Goal: Task Accomplishment & Management: Complete application form

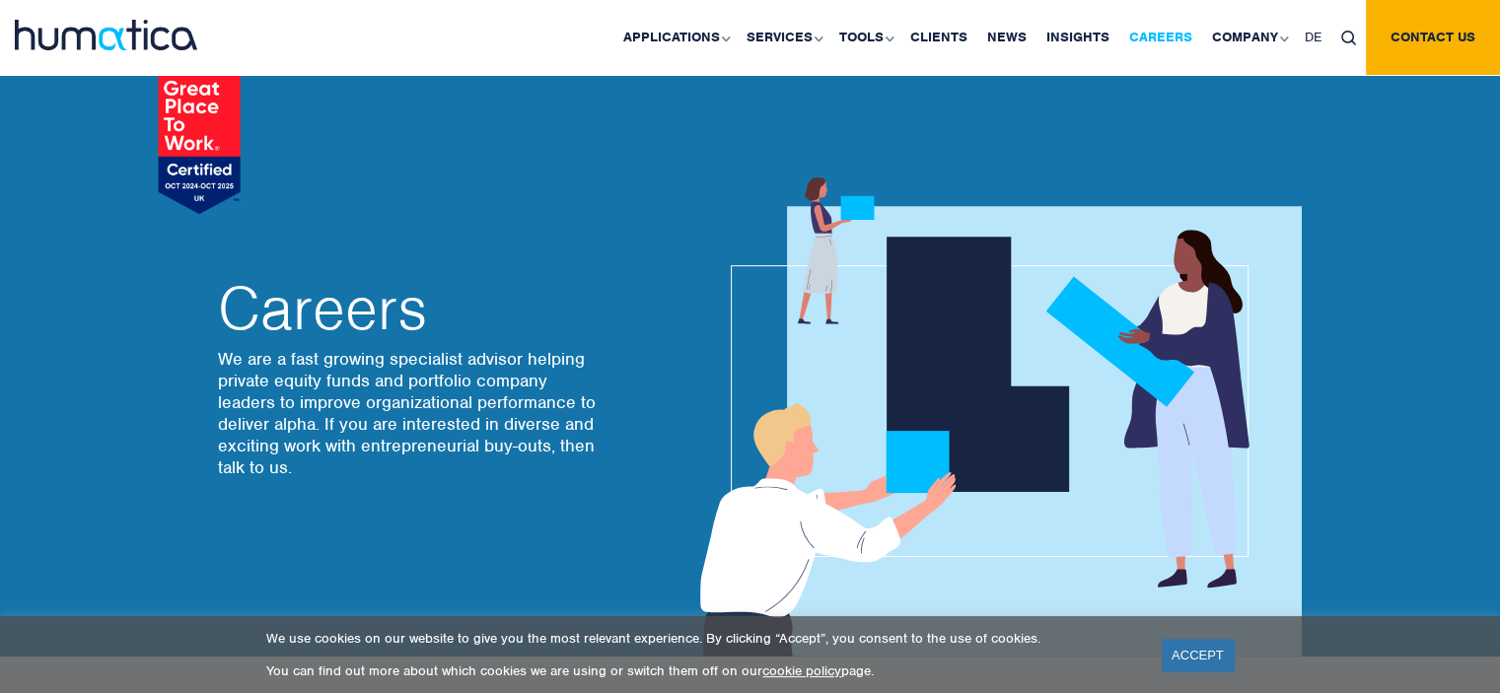
click at [1173, 42] on link "Careers" at bounding box center [1161, 37] width 83 height 75
click at [1167, 41] on link "Careers" at bounding box center [1161, 37] width 83 height 75
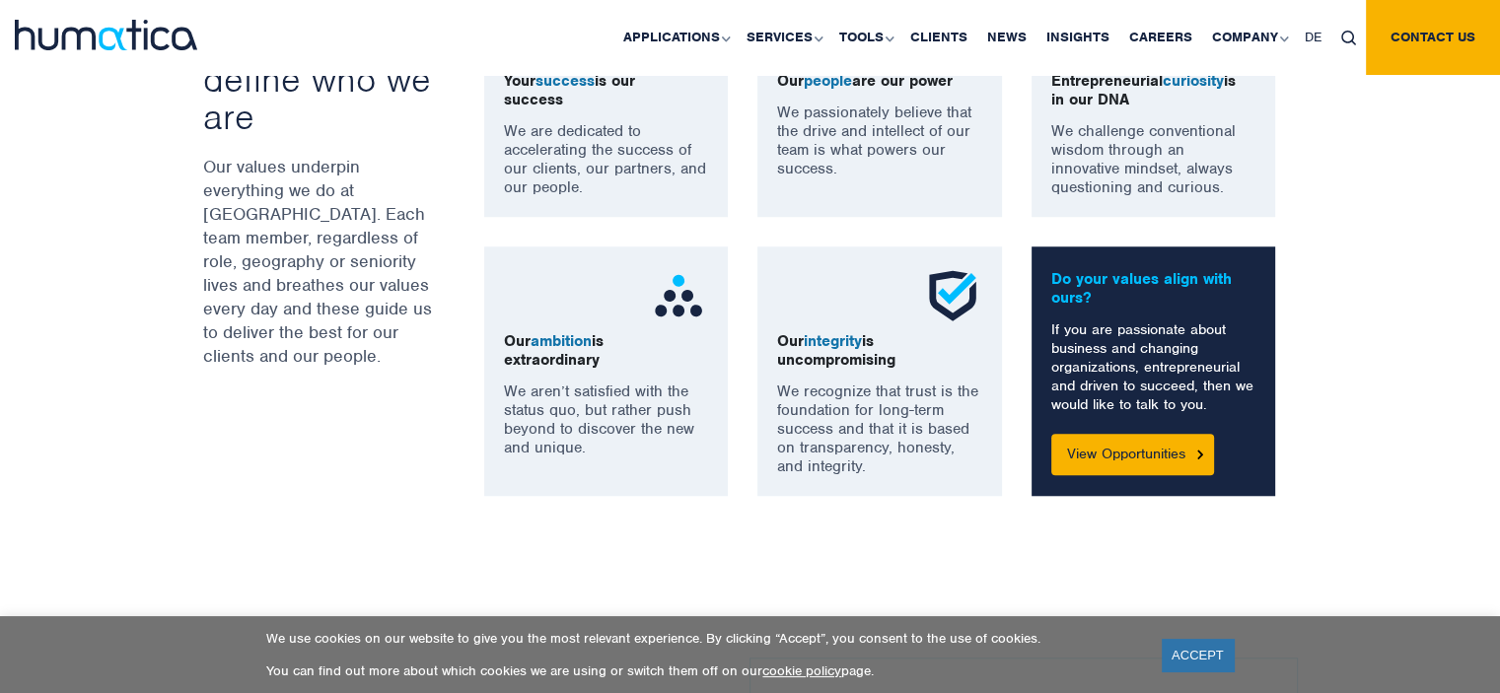
scroll to position [1547, 0]
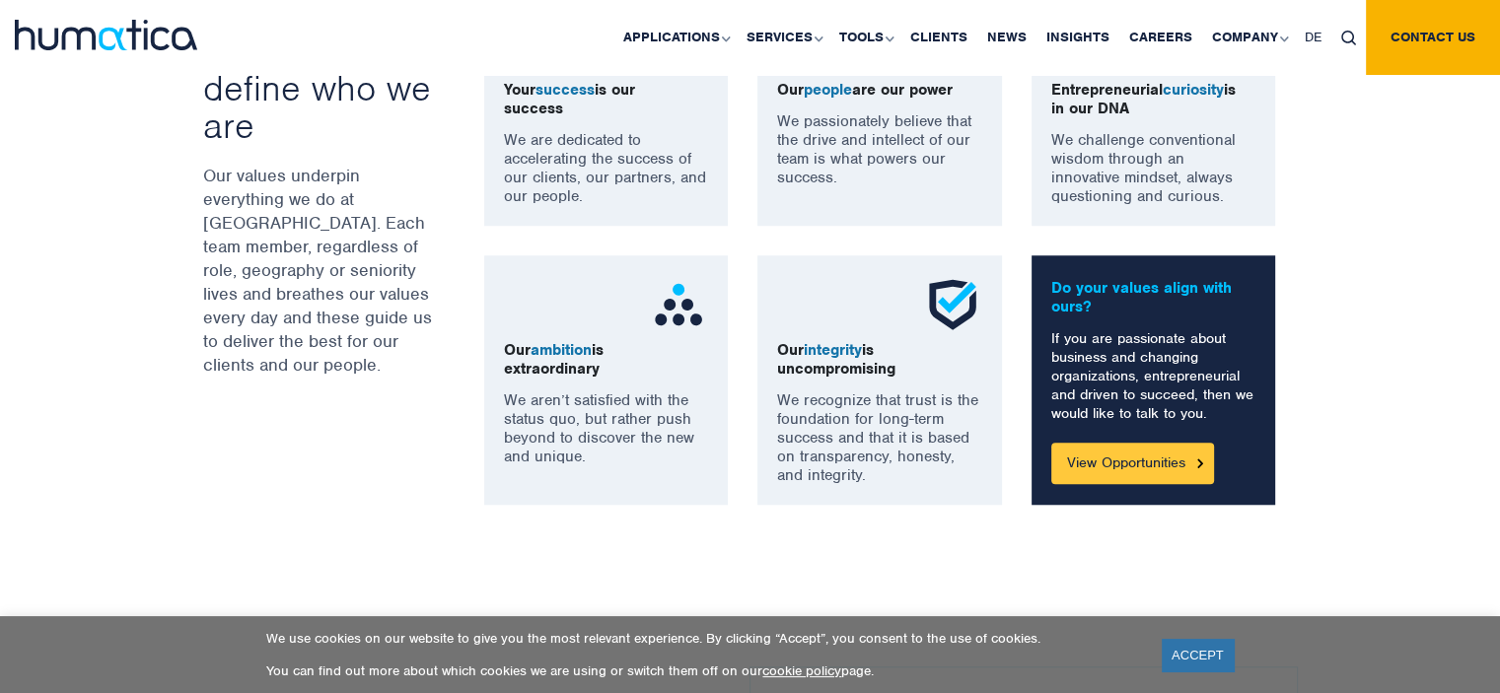
click at [1148, 460] on link "View Opportunities" at bounding box center [1132, 463] width 163 height 41
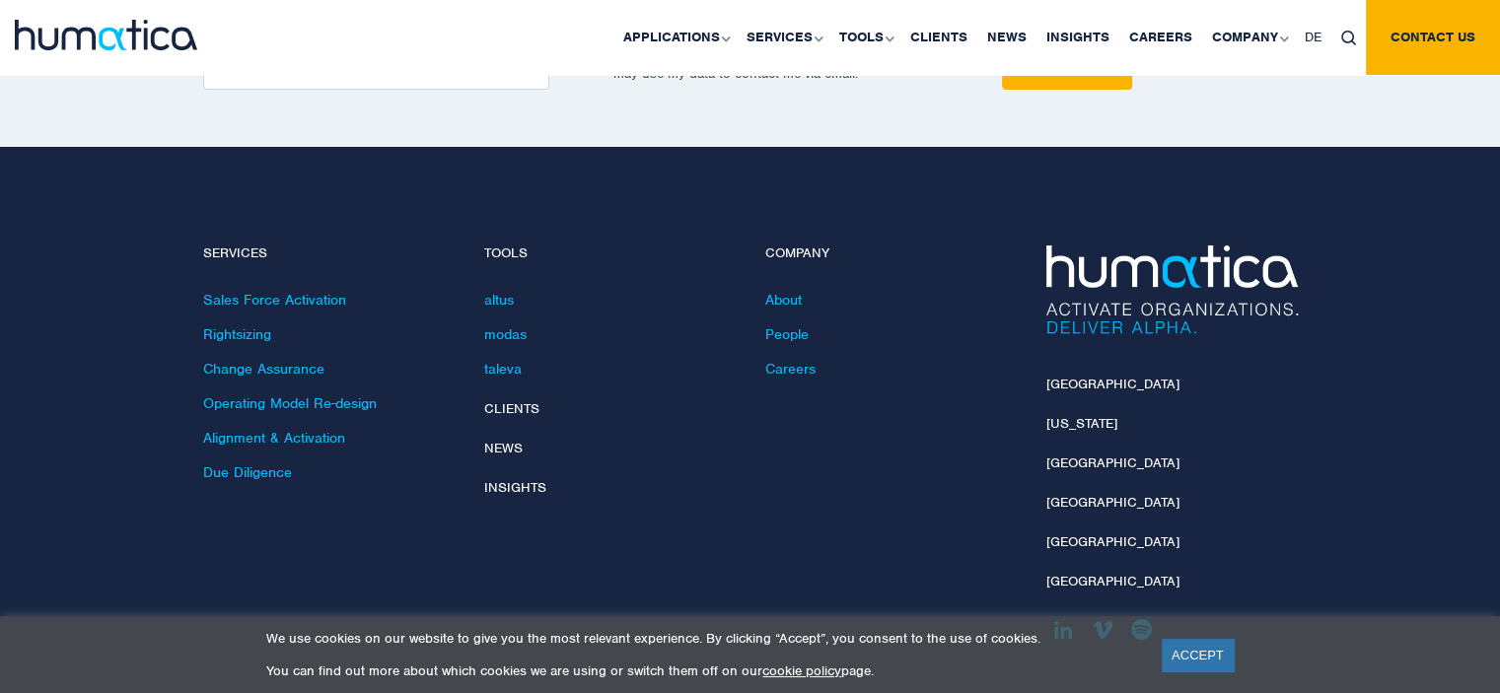
scroll to position [7191, 0]
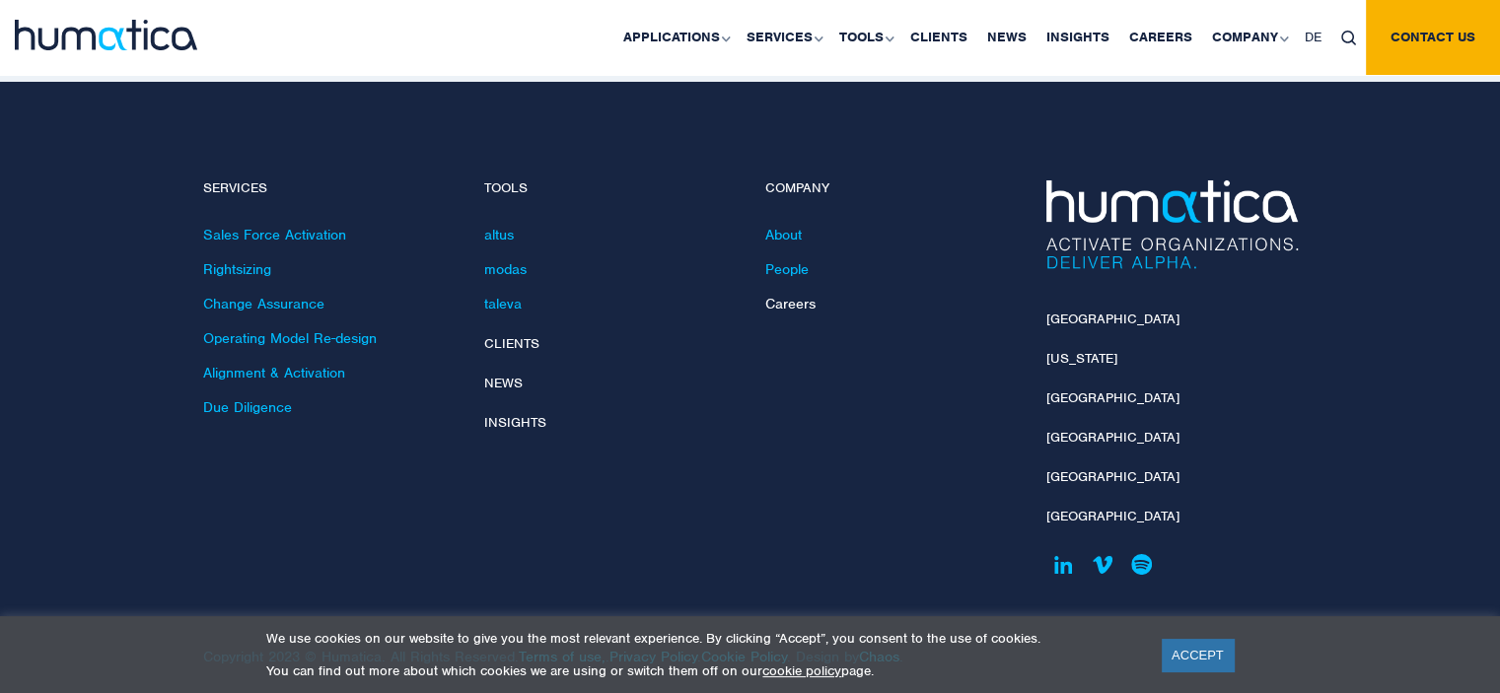
click at [800, 295] on link "Careers" at bounding box center [790, 304] width 50 height 18
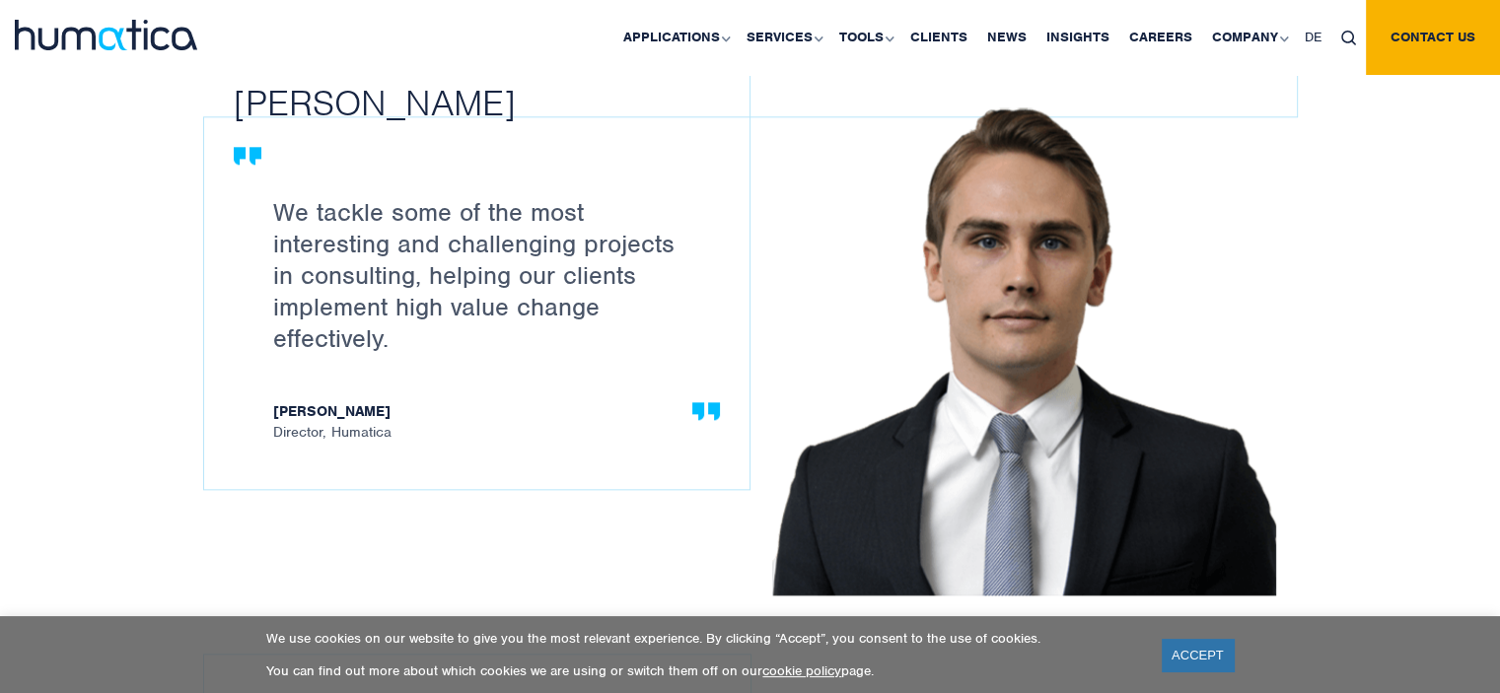
scroll to position [2225, 0]
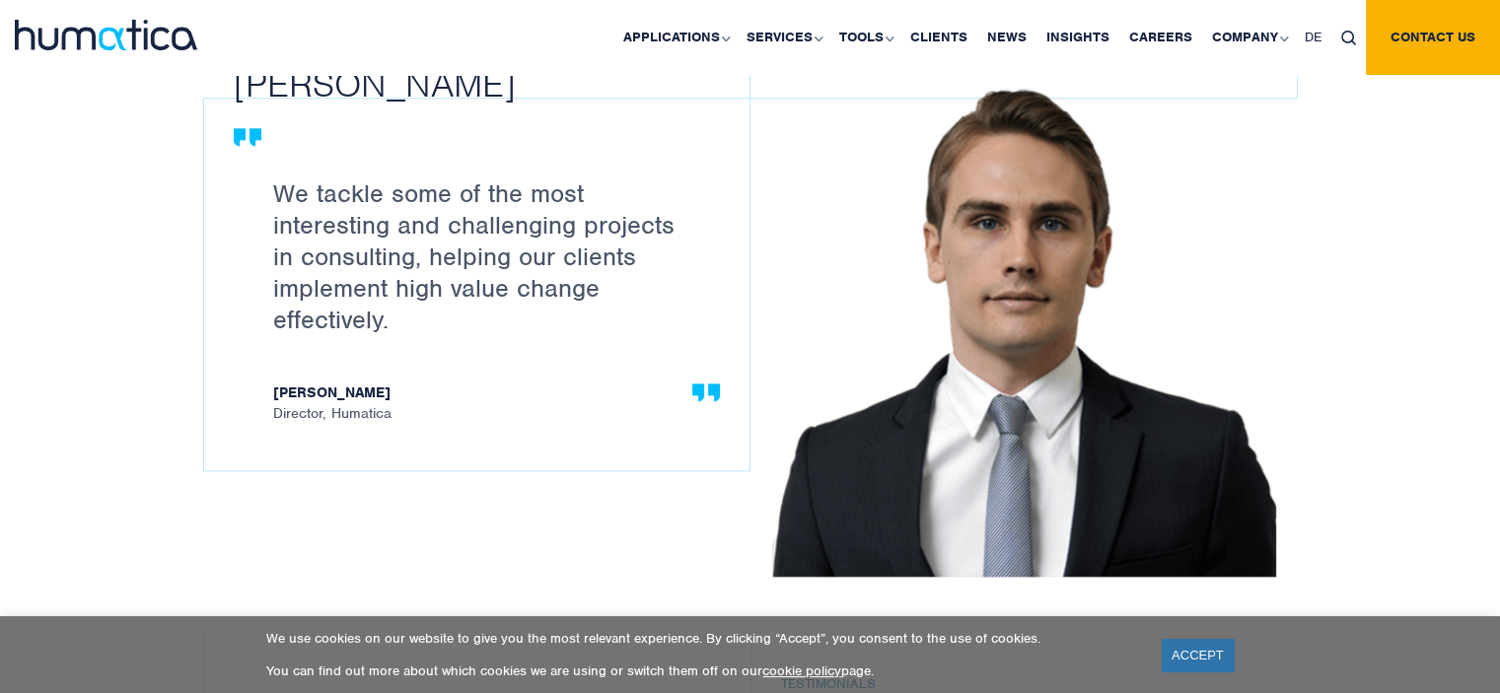
drag, startPoint x: 1498, startPoint y: 236, endPoint x: 1495, endPoint y: 262, distance: 26.8
click at [1495, 262] on div "Testimonials Paul Simpson We tackle some of the most interesting and challengin…" at bounding box center [750, 556] width 1500 height 1303
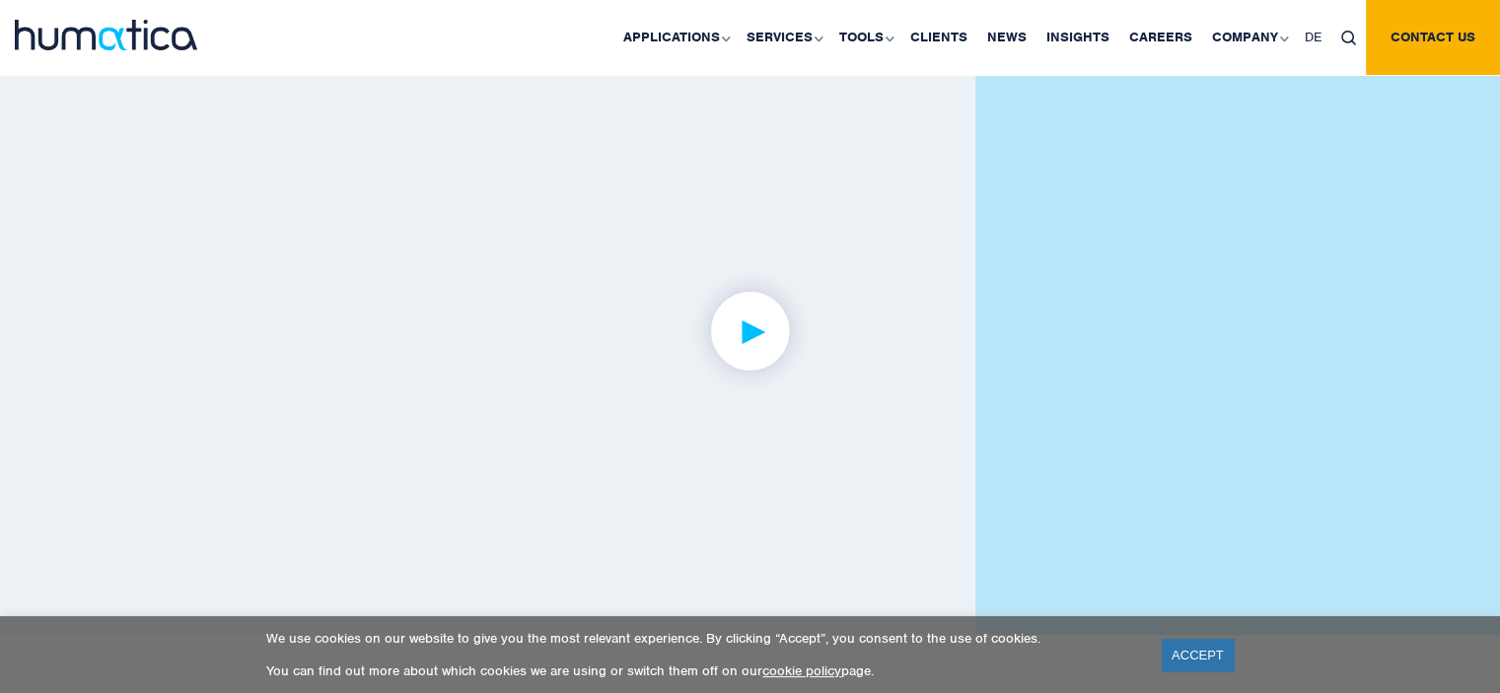
scroll to position [4735, 0]
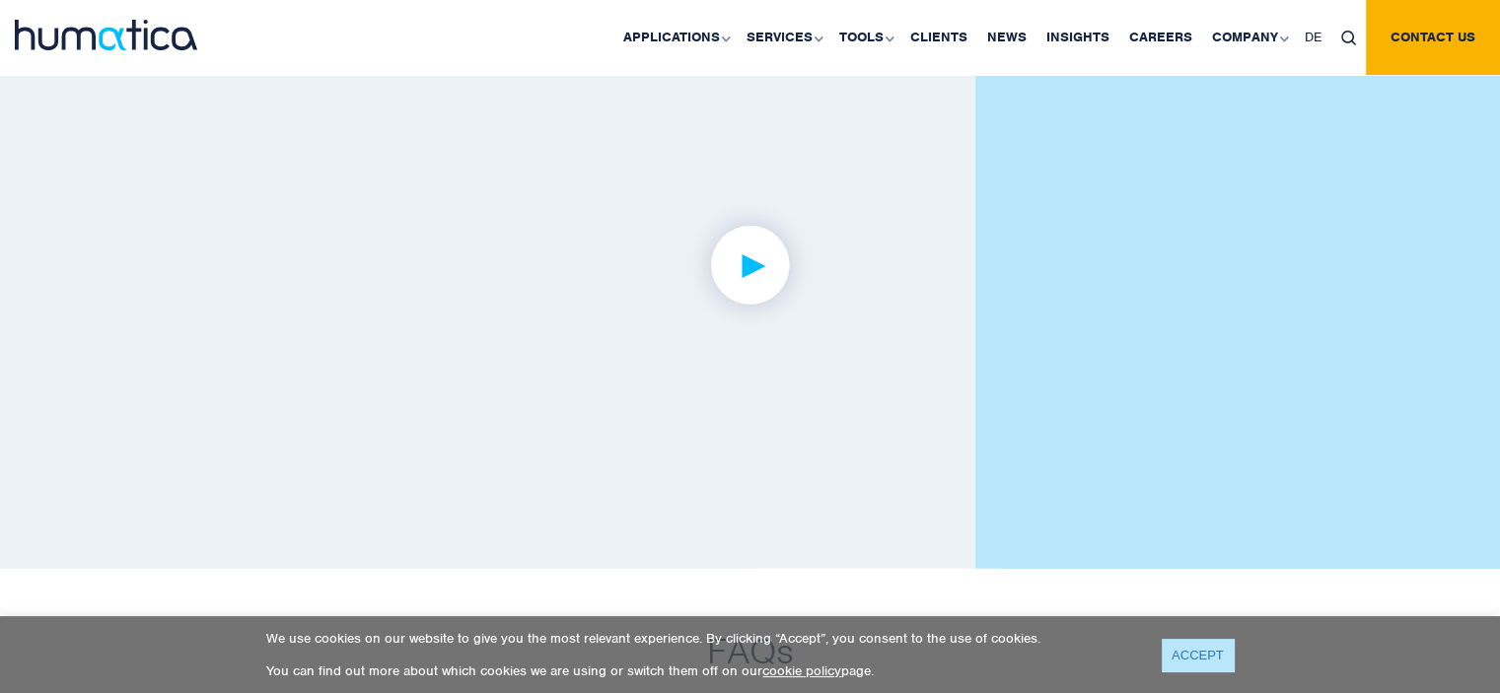
click at [1191, 661] on link "ACCEPT" at bounding box center [1198, 655] width 72 height 33
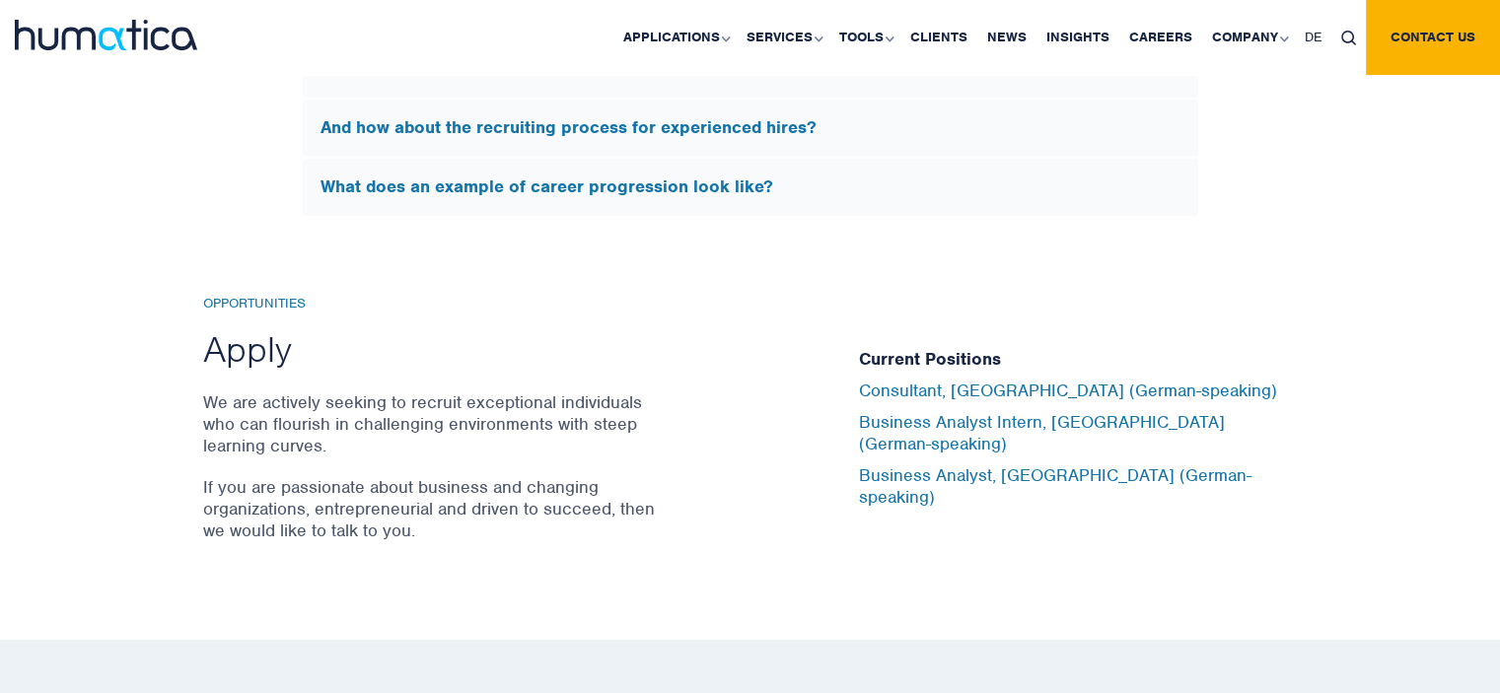
scroll to position [6406, 0]
